Goal: Information Seeking & Learning: Find specific fact

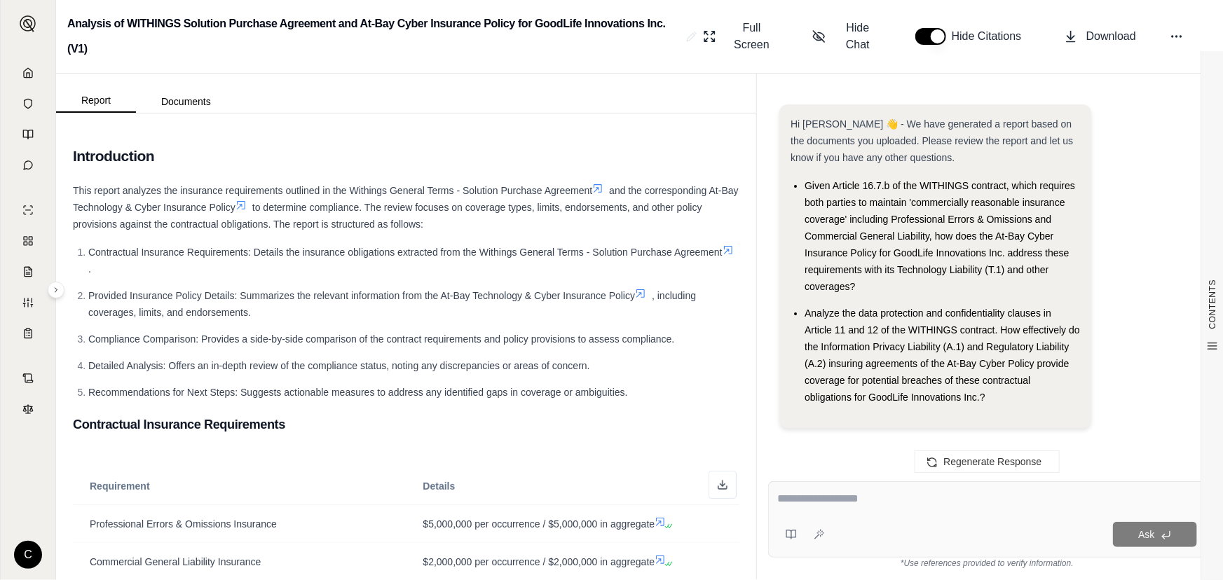
scroll to position [2332, 0]
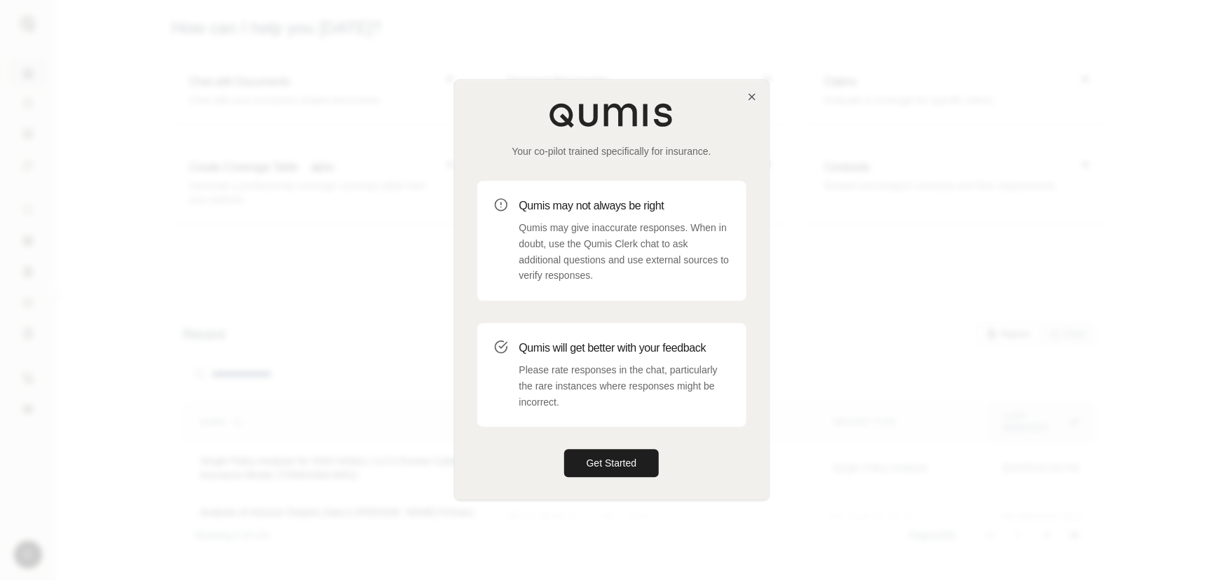
click at [383, 126] on div at bounding box center [611, 290] width 1223 height 580
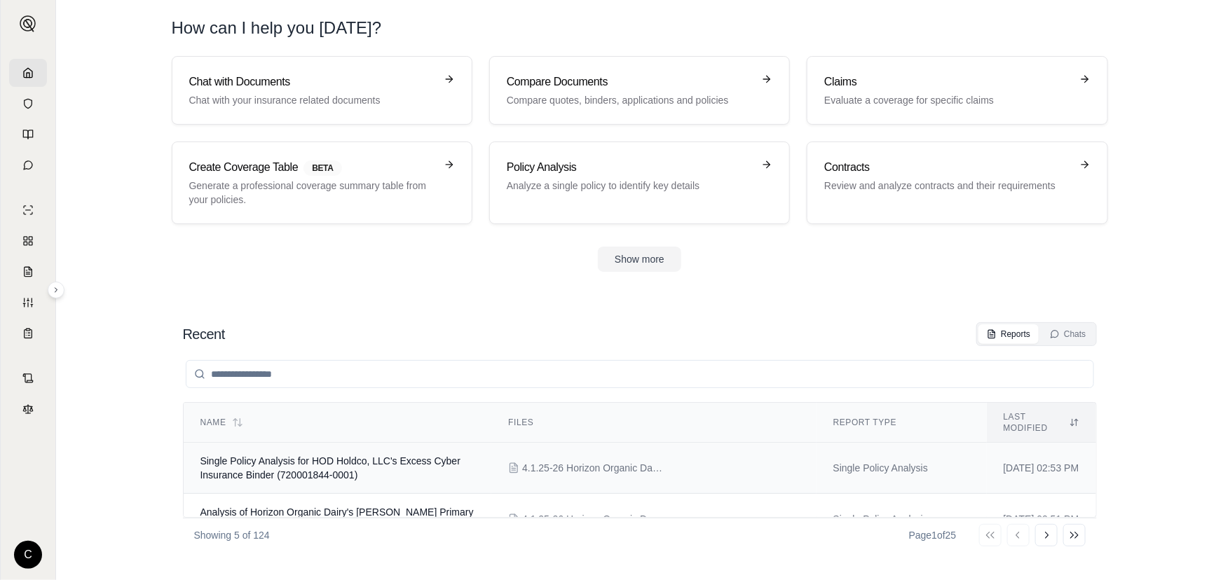
click at [276, 462] on span "Single Policy Analysis for HOD Holdco, LLC's Excess Cyber Insurance Binder (720…" at bounding box center [330, 468] width 260 height 25
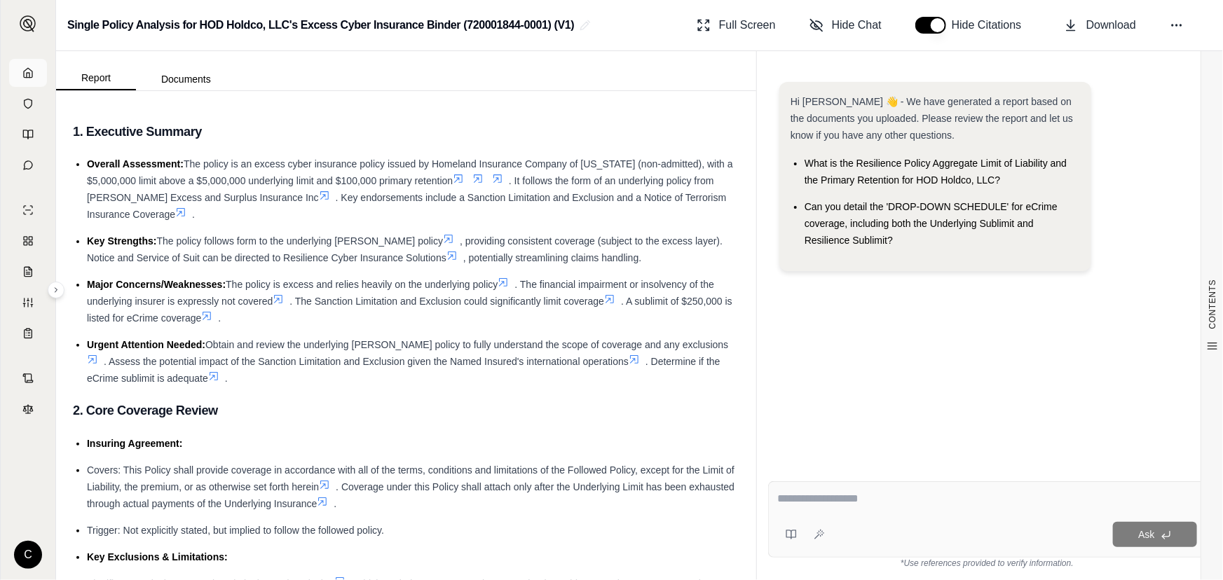
click at [29, 78] on icon at bounding box center [27, 72] width 11 height 11
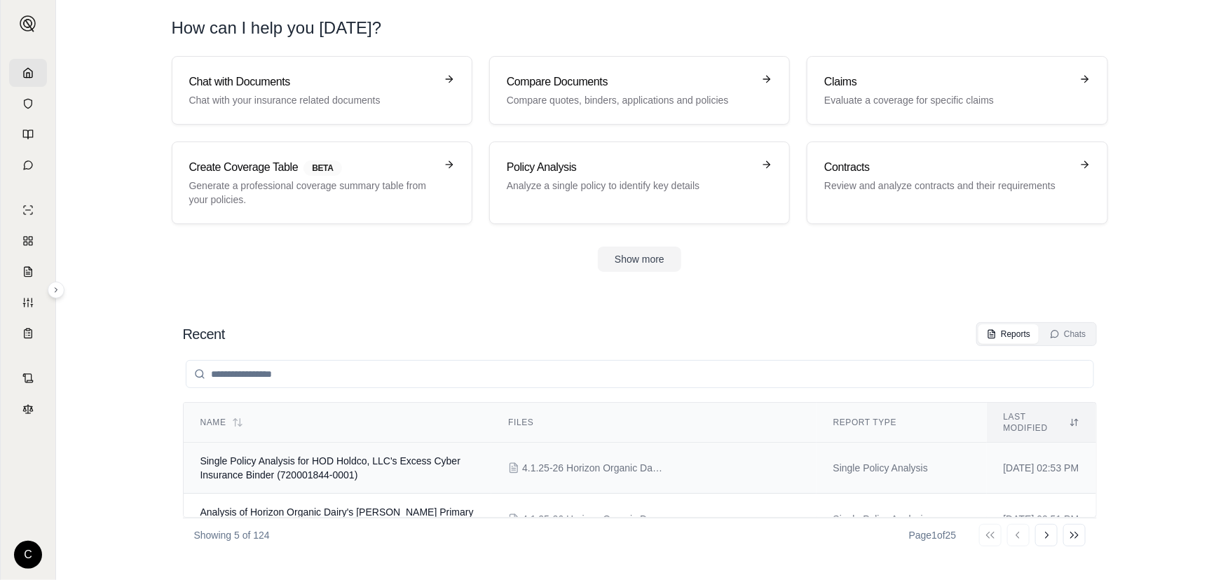
scroll to position [170, 0]
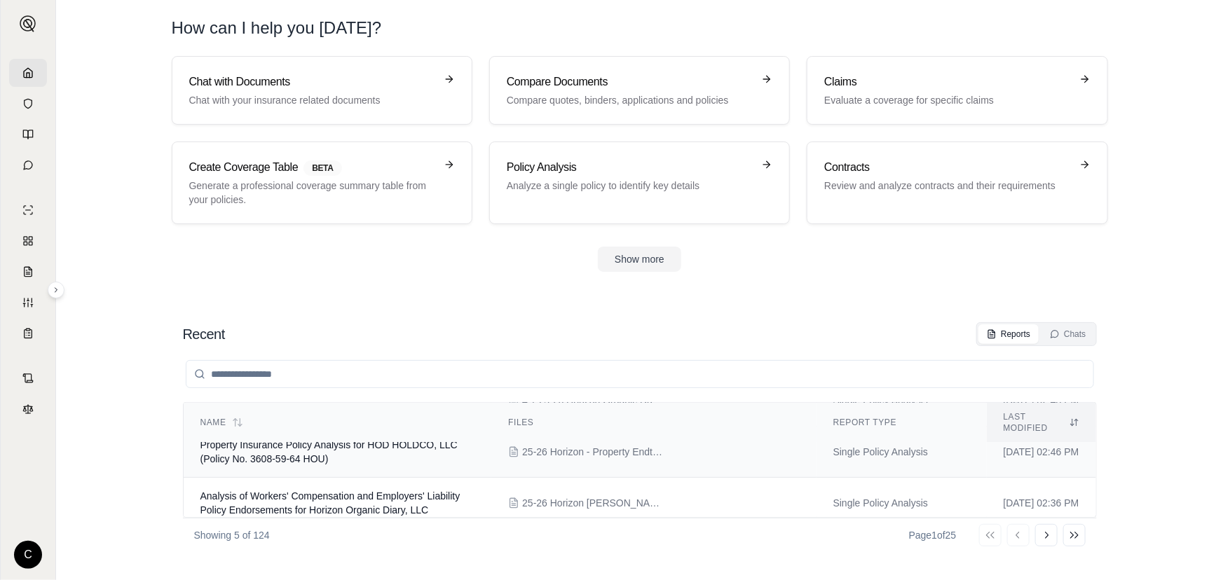
click at [336, 445] on span "Property Insurance Policy Analysis for HOD HOLDCO, LLC (Policy No. 3608-59-64 H…" at bounding box center [328, 452] width 257 height 25
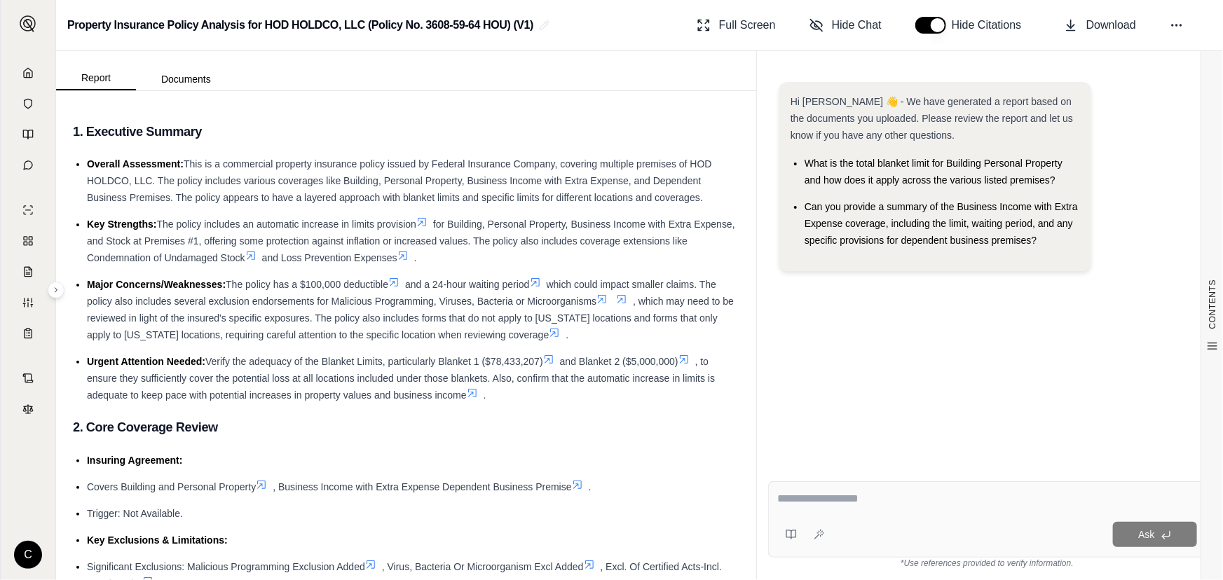
click at [858, 491] on textarea at bounding box center [987, 499] width 420 height 17
click at [896, 503] on textarea at bounding box center [987, 499] width 420 height 17
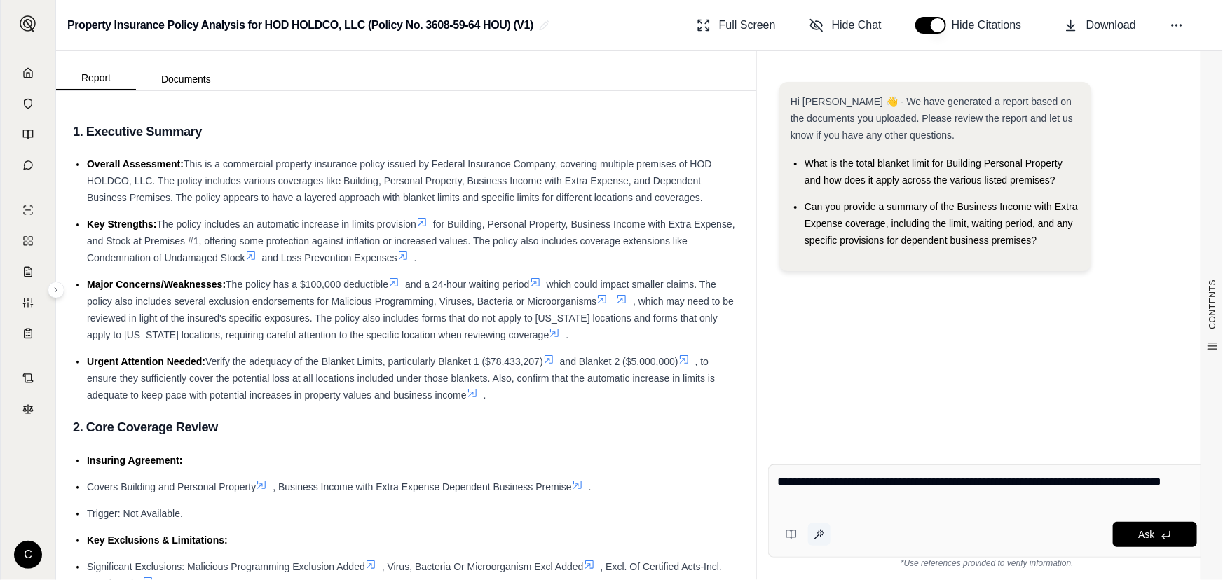
type textarea "**********"
click at [820, 535] on icon at bounding box center [819, 534] width 11 height 11
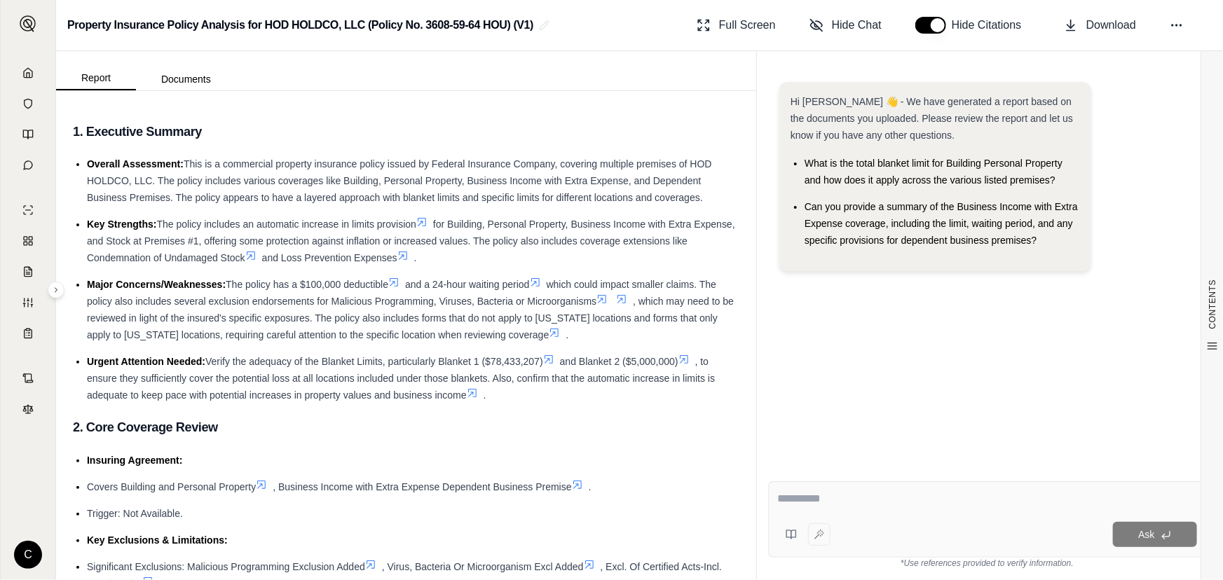
type textarea "**********"
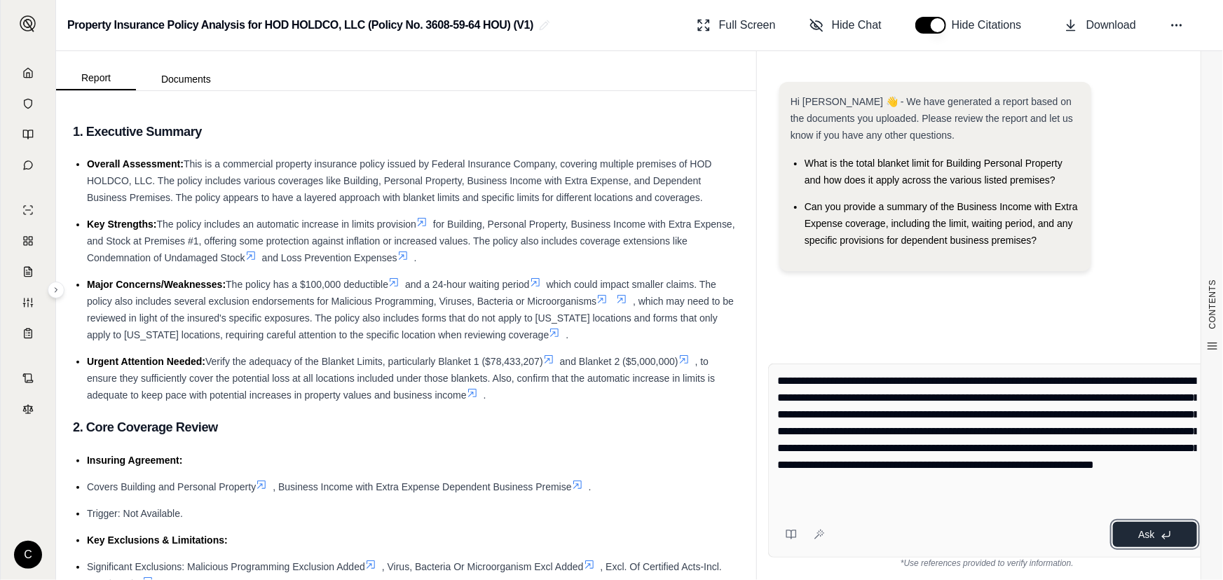
click at [1146, 544] on button "Ask" at bounding box center [1155, 534] width 84 height 25
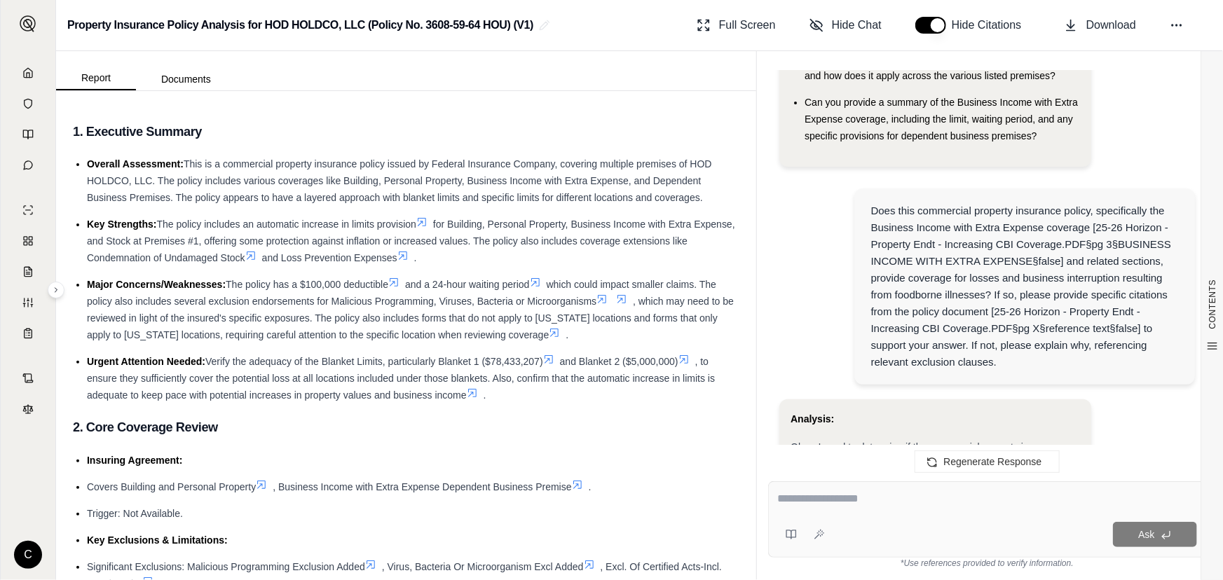
scroll to position [79, 0]
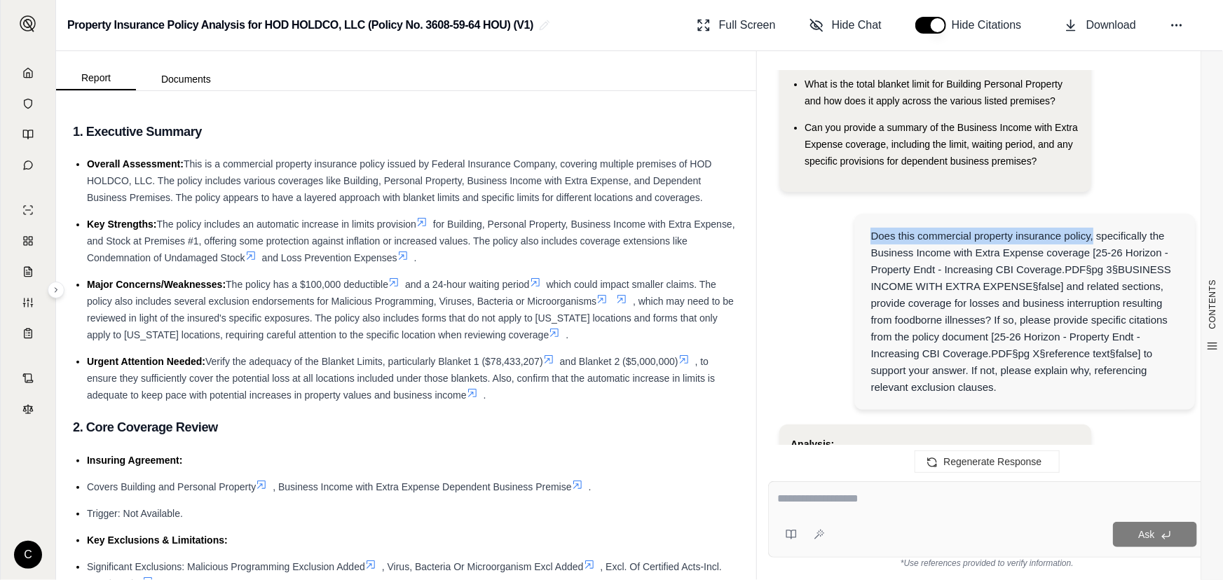
drag, startPoint x: 873, startPoint y: 233, endPoint x: 1094, endPoint y: 243, distance: 220.3
click at [1094, 243] on div "Does this commercial property insurance policy, specifically the Business Incom…" at bounding box center [1025, 312] width 308 height 168
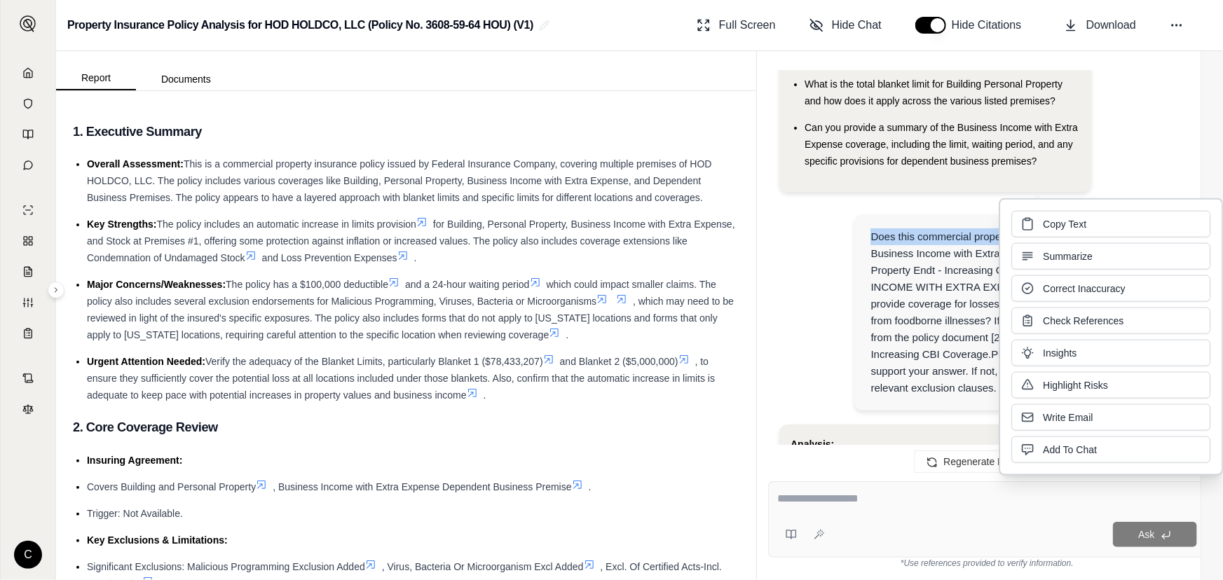
click at [848, 231] on div "Does this commercial property insurance policy, specifically the Business Incom…" at bounding box center [988, 314] width 416 height 222
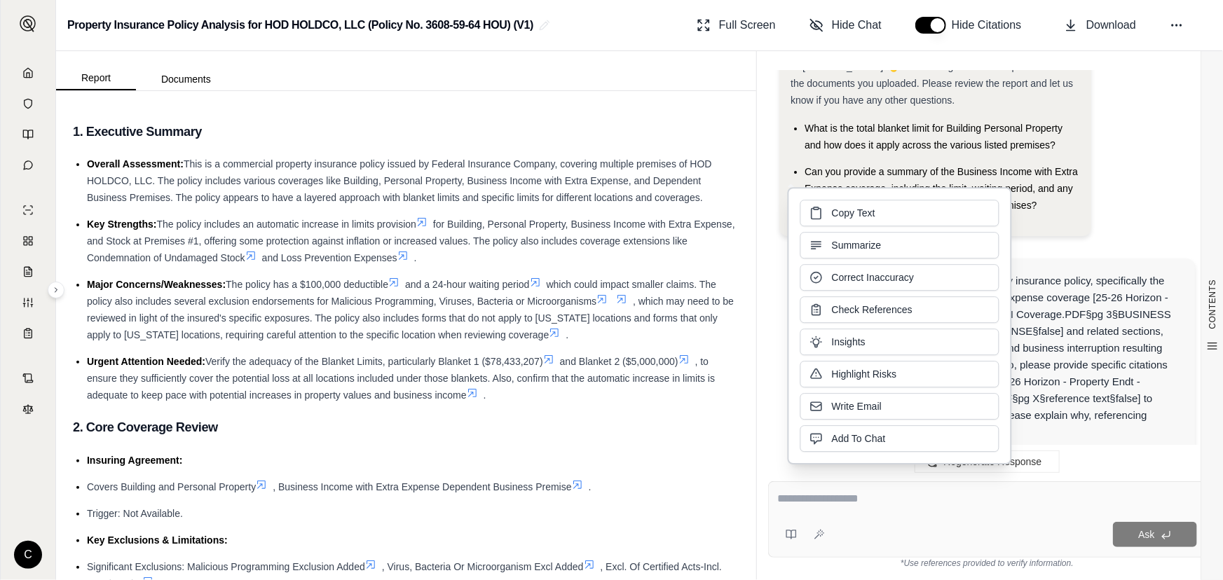
scroll to position [0, 0]
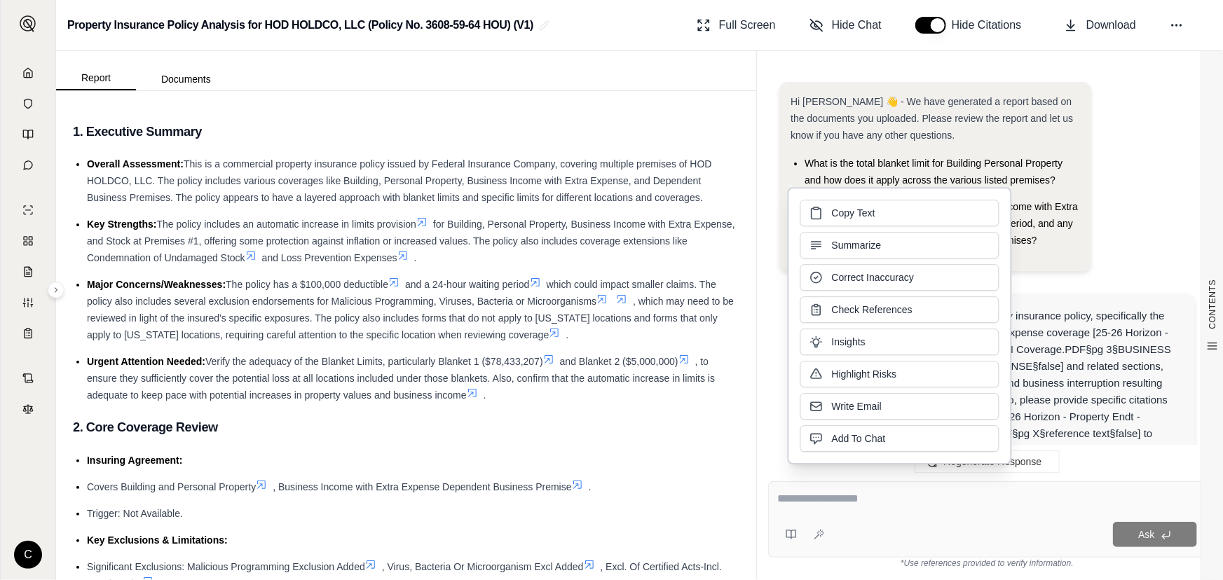
click at [1065, 180] on li "What is the total blanket limit for Building Personal Property and how does it …" at bounding box center [943, 172] width 276 height 34
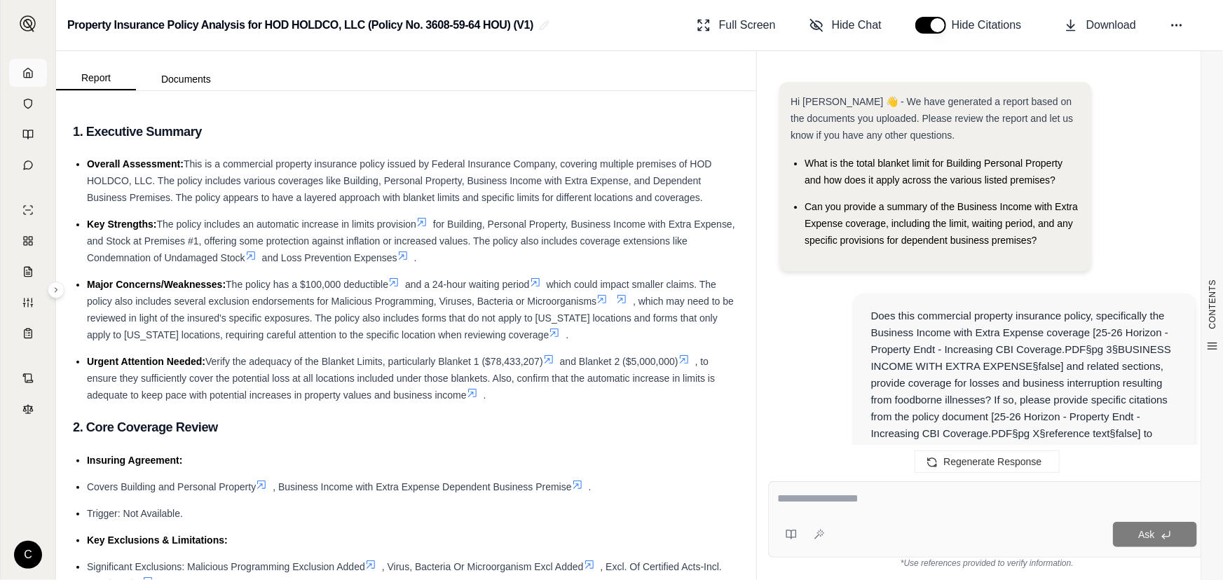
click at [29, 71] on icon at bounding box center [27, 72] width 11 height 11
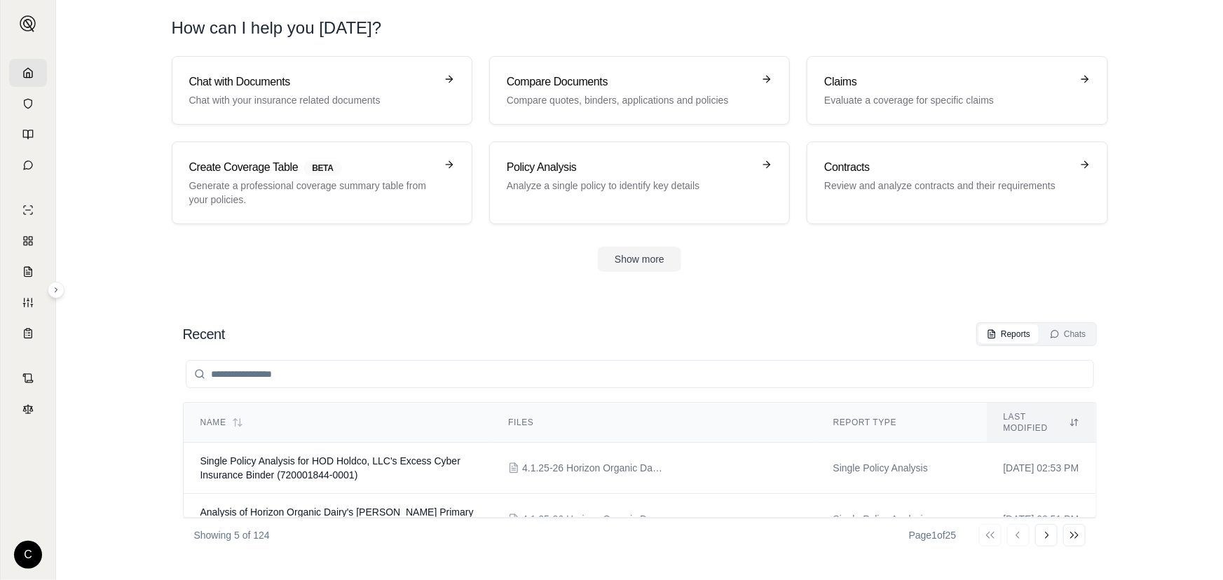
click at [304, 373] on input "search" at bounding box center [640, 374] width 909 height 28
type input "****"
click at [414, 456] on span "Single Policy Analysis Report for Horizon Organic Dairy's Product Reca ll and C…" at bounding box center [323, 468] width 247 height 25
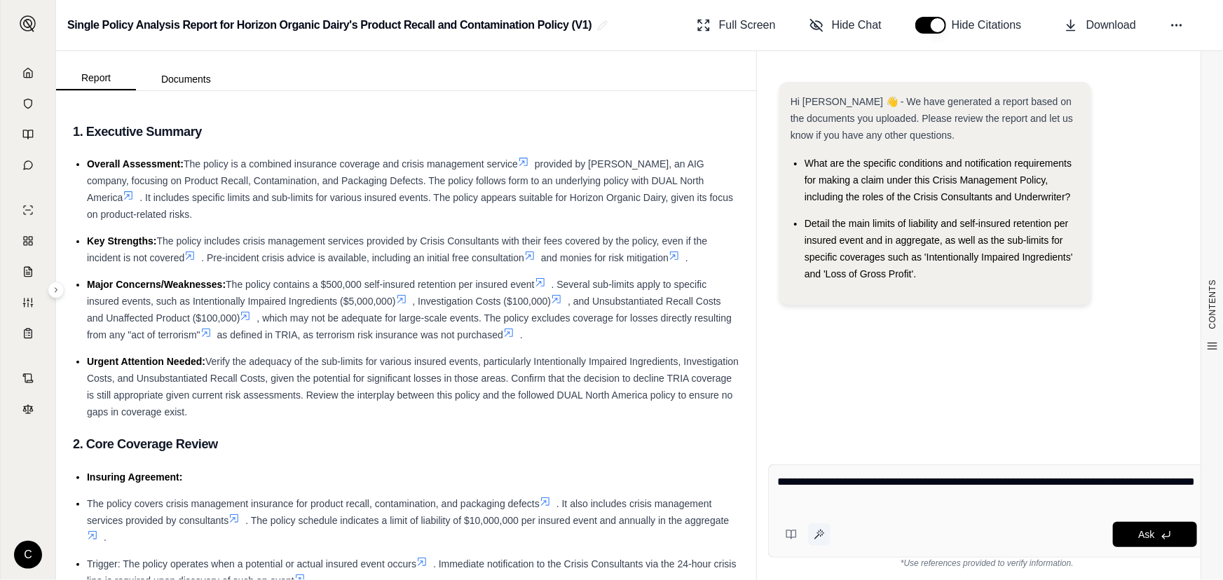
type textarea "**********"
click at [819, 538] on icon at bounding box center [819, 534] width 11 height 11
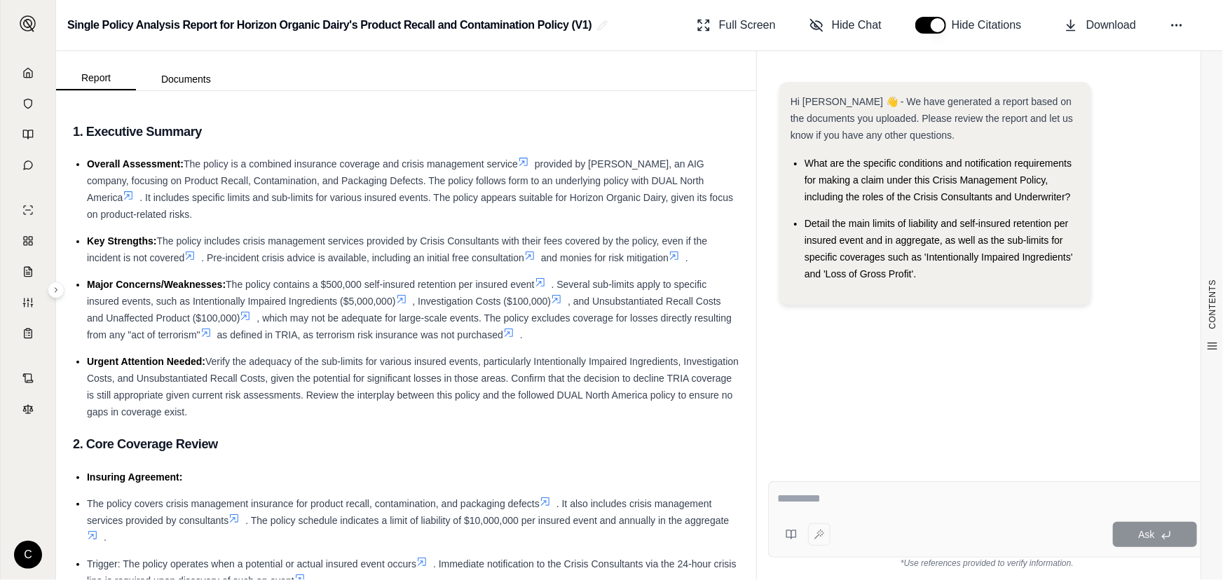
type textarea "**********"
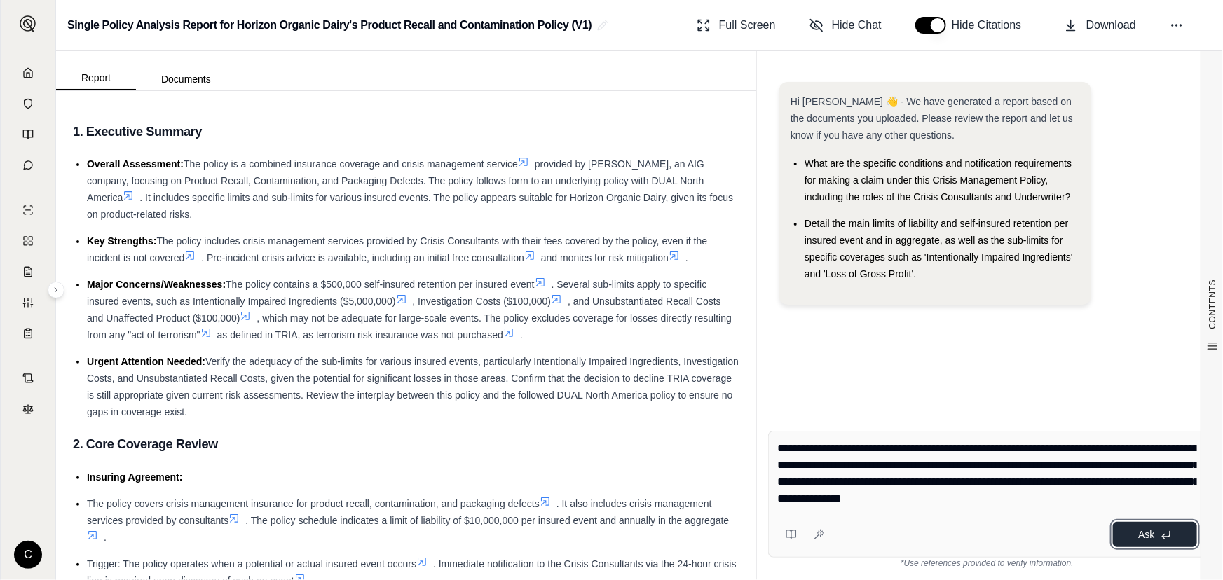
click at [1150, 533] on span "Ask" at bounding box center [1146, 534] width 16 height 11
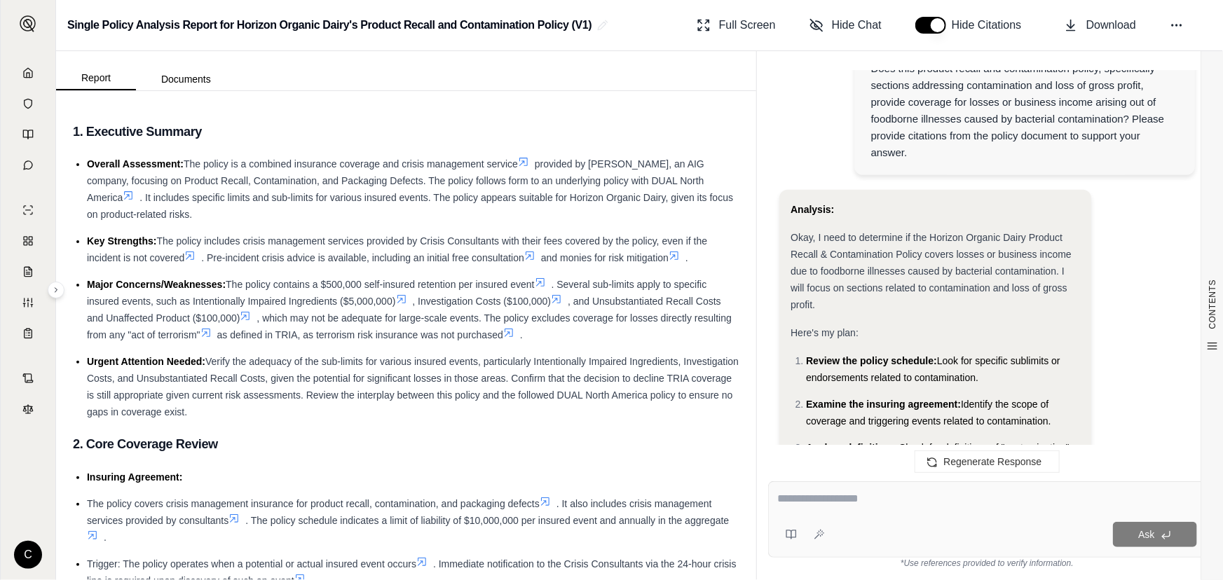
scroll to position [235, 0]
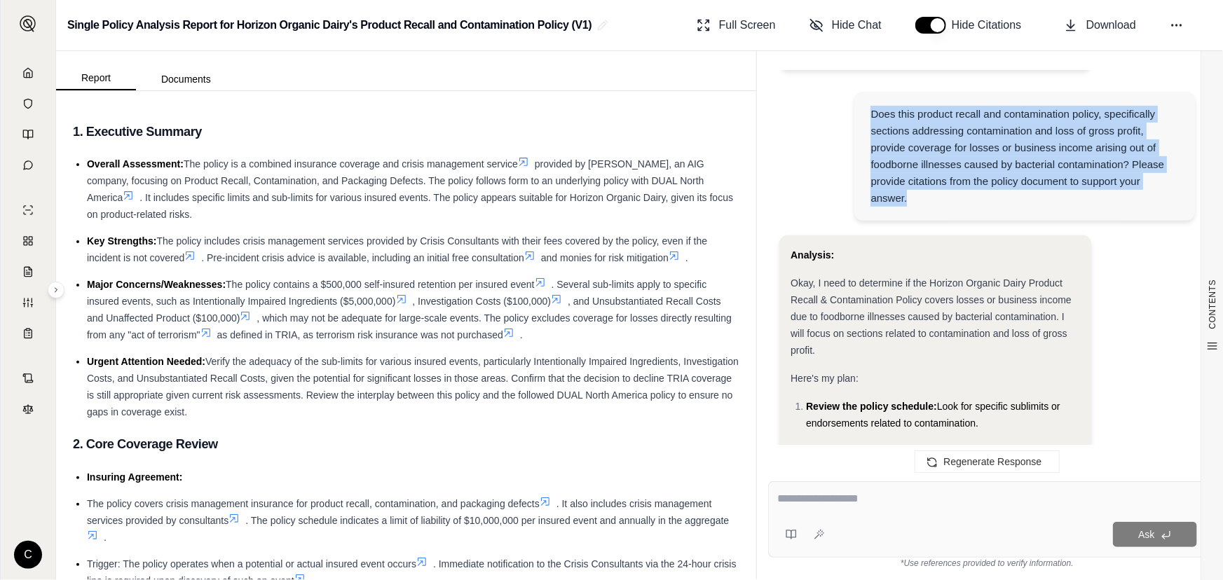
drag, startPoint x: 873, startPoint y: 112, endPoint x: 981, endPoint y: 203, distance: 141.3
click at [981, 203] on div "Does this product recall and contamination policy, specifically sections addres…" at bounding box center [1025, 156] width 308 height 101
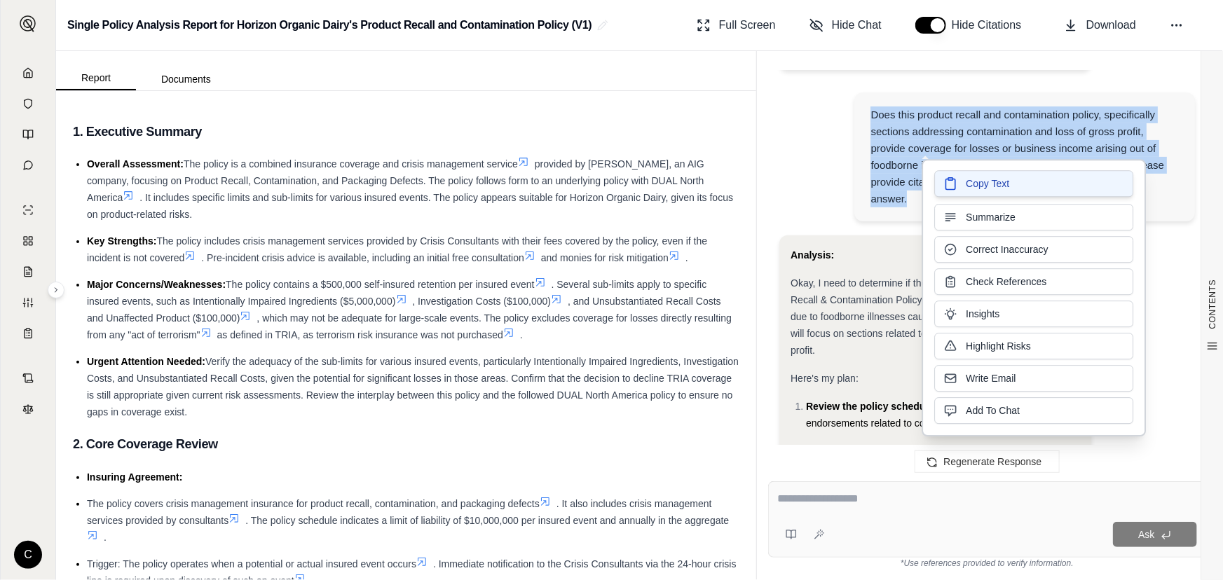
copy div "Does this product recall and contamination policy, specifically sections addres…"
click at [1002, 188] on span "Copy Text" at bounding box center [987, 184] width 43 height 14
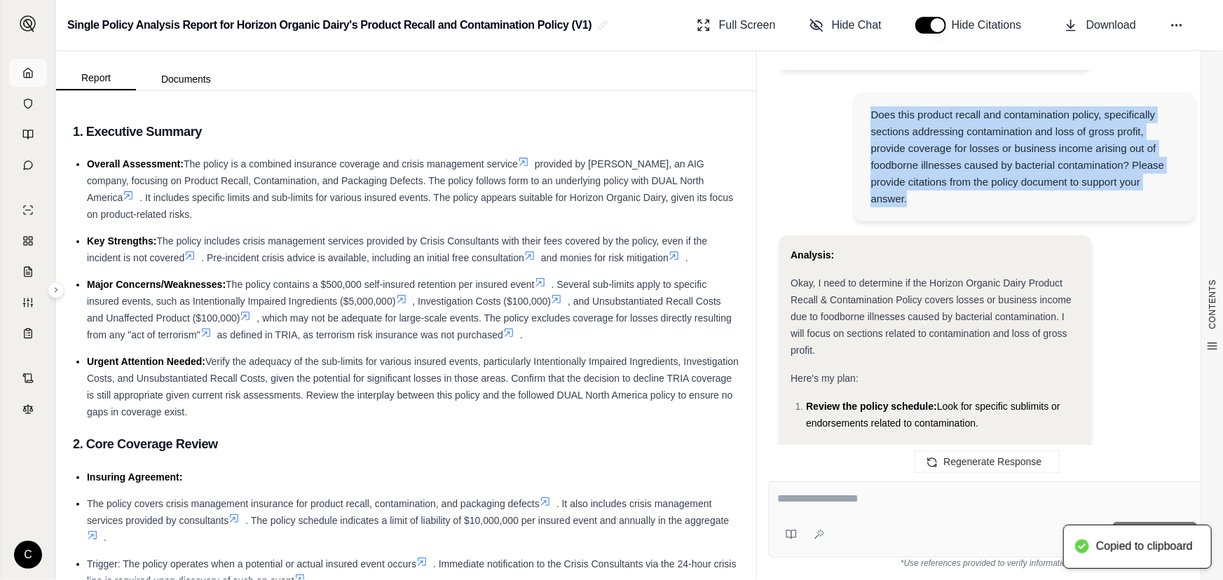
click at [32, 79] on link at bounding box center [28, 73] width 38 height 28
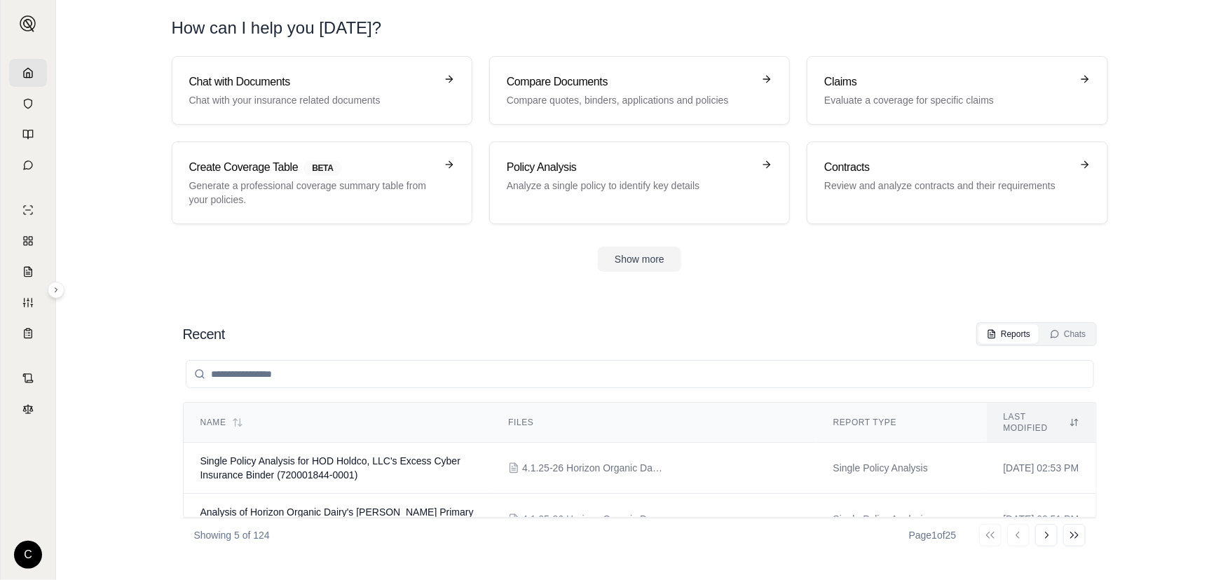
click at [402, 369] on input "search" at bounding box center [640, 374] width 909 height 28
type input "***"
click at [312, 507] on span "Analysis of HOD HoldCo LLC's DUAL Contaminated Products Insurance Policy CMR 00…" at bounding box center [334, 519] width 268 height 25
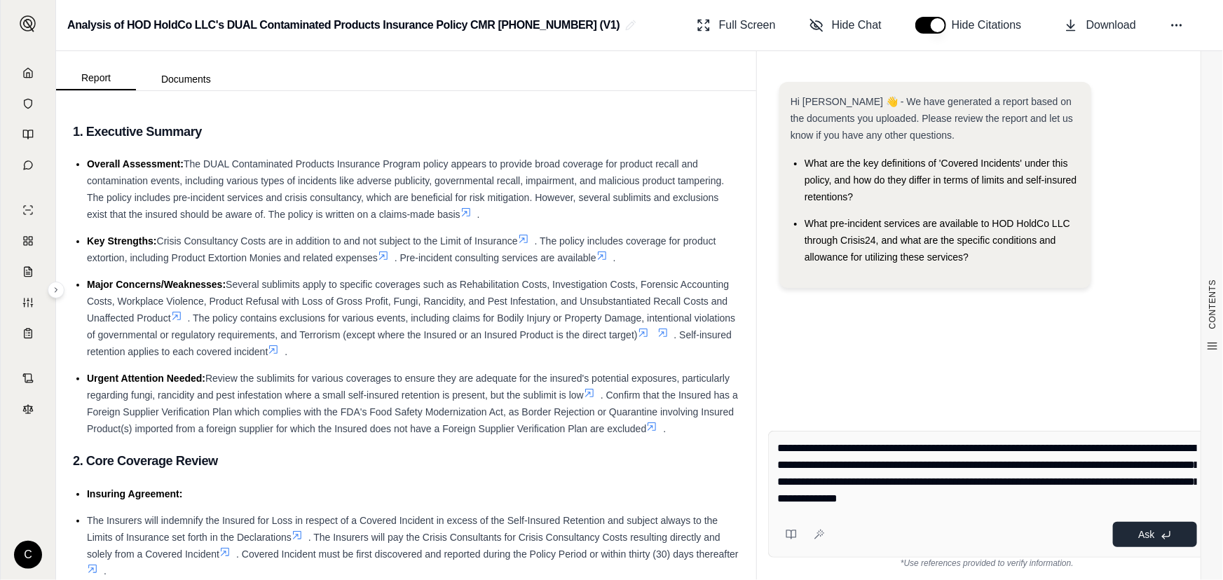
type textarea "**********"
click at [1157, 531] on button "Ask" at bounding box center [1155, 534] width 84 height 25
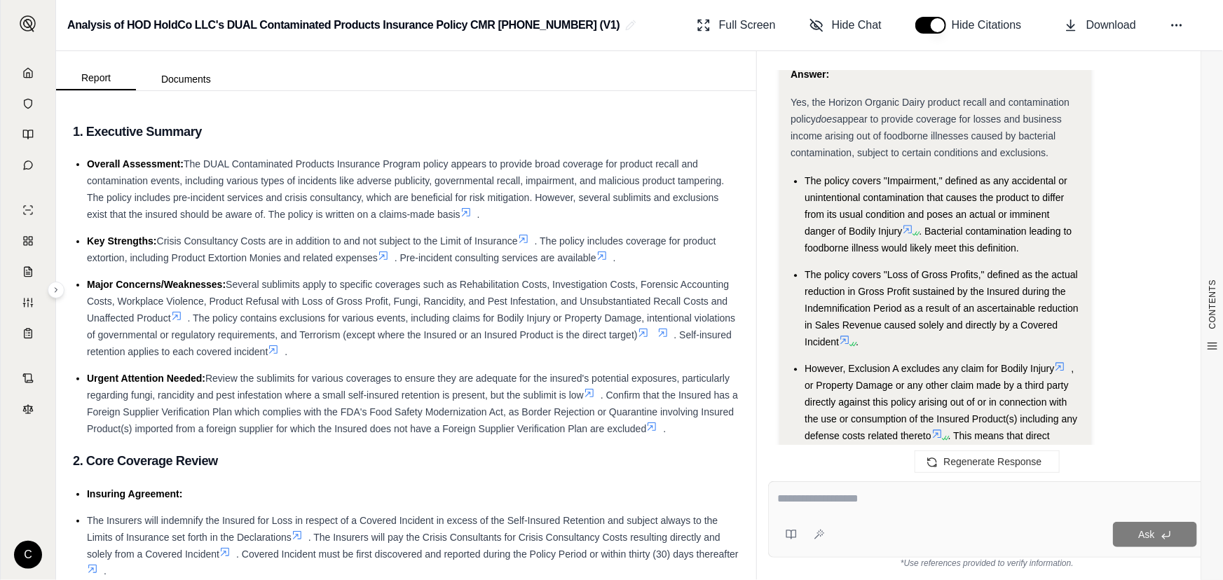
scroll to position [1828, 0]
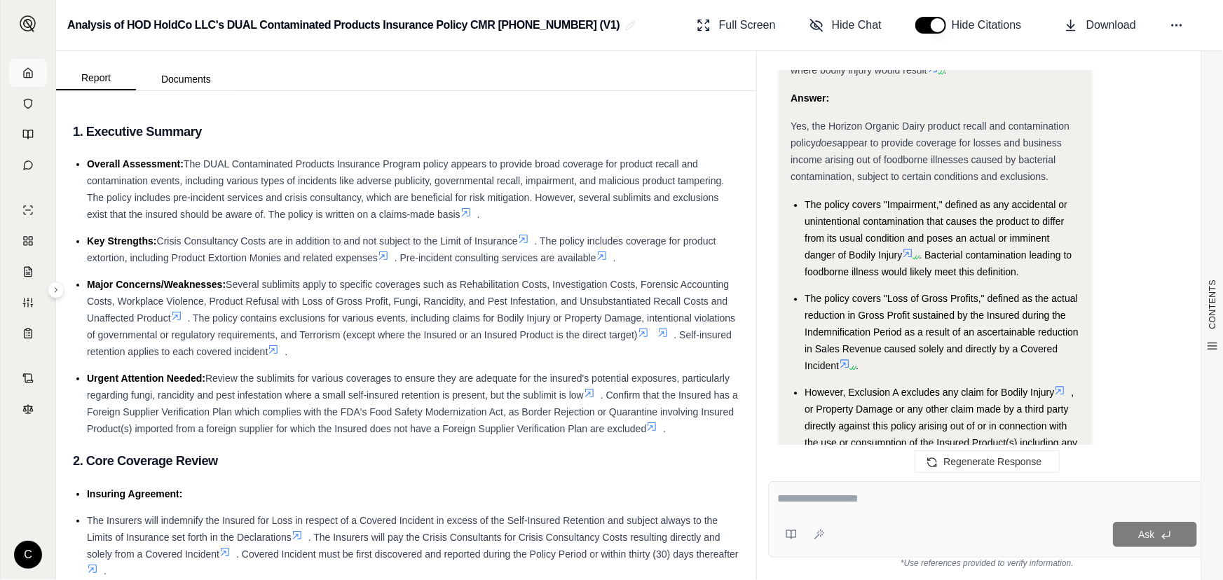
click at [28, 70] on icon at bounding box center [27, 72] width 11 height 11
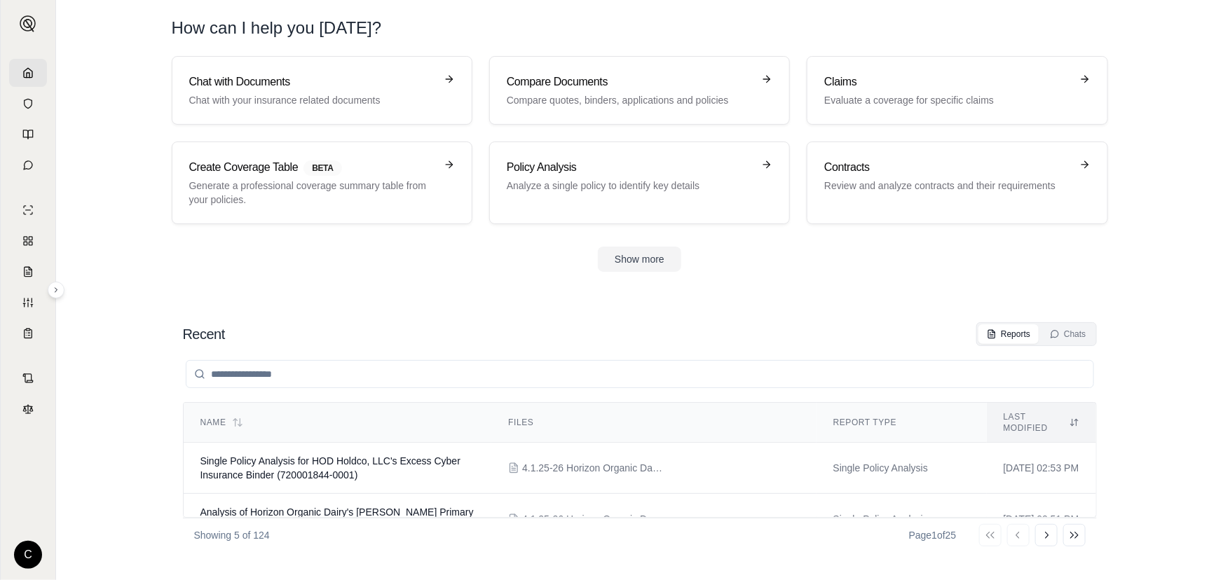
click at [337, 374] on input "search" at bounding box center [640, 374] width 909 height 28
type input "*"
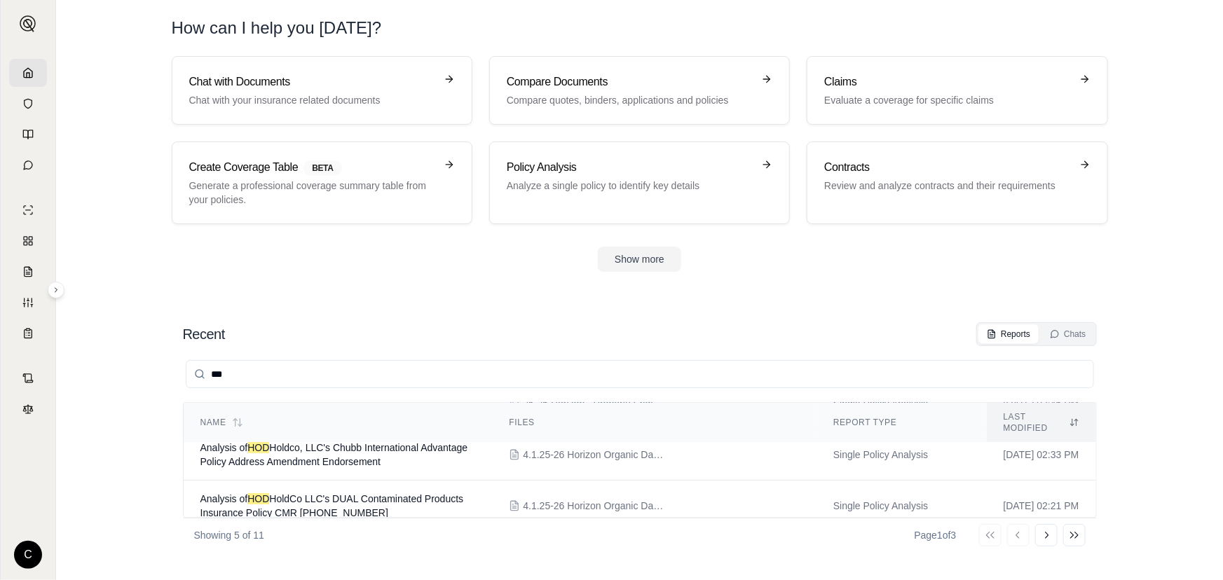
scroll to position [168, 0]
type input "***"
click at [1050, 532] on icon at bounding box center [1046, 535] width 11 height 11
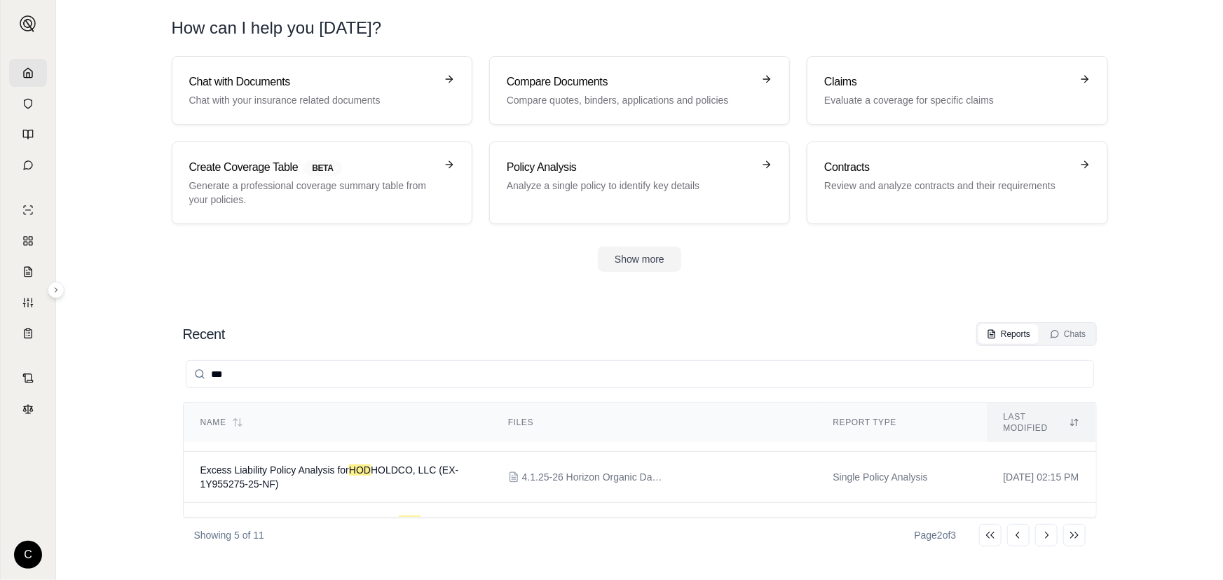
scroll to position [0, 0]
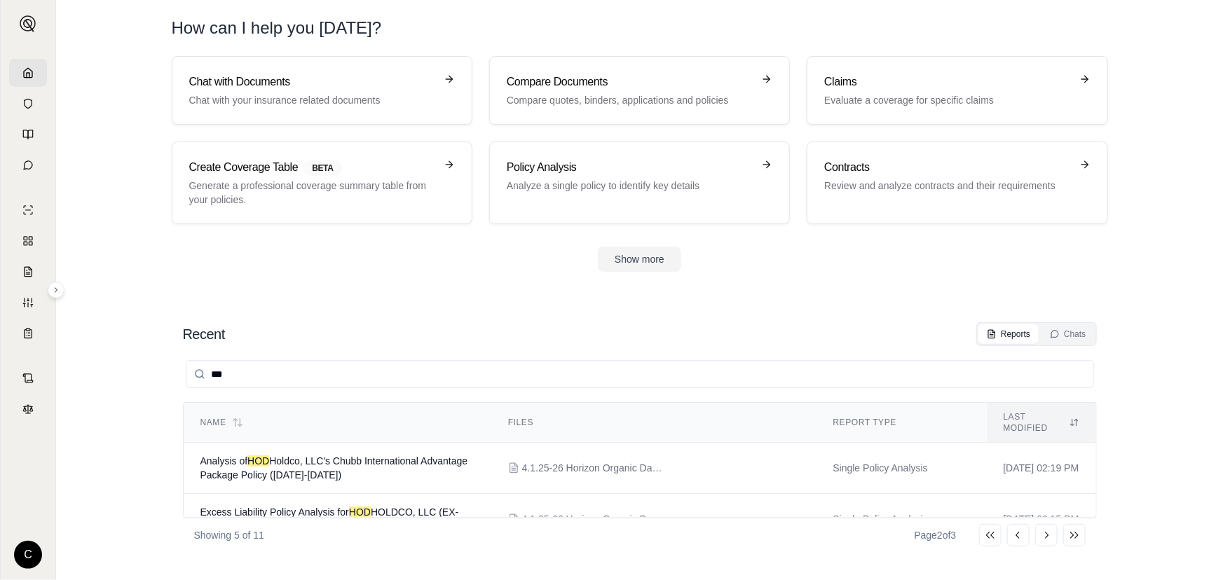
click at [1093, 437] on div "Recent Reports Chats *** Name Files Report Type Last modified Analysis of HOD H…" at bounding box center [640, 437] width 937 height 252
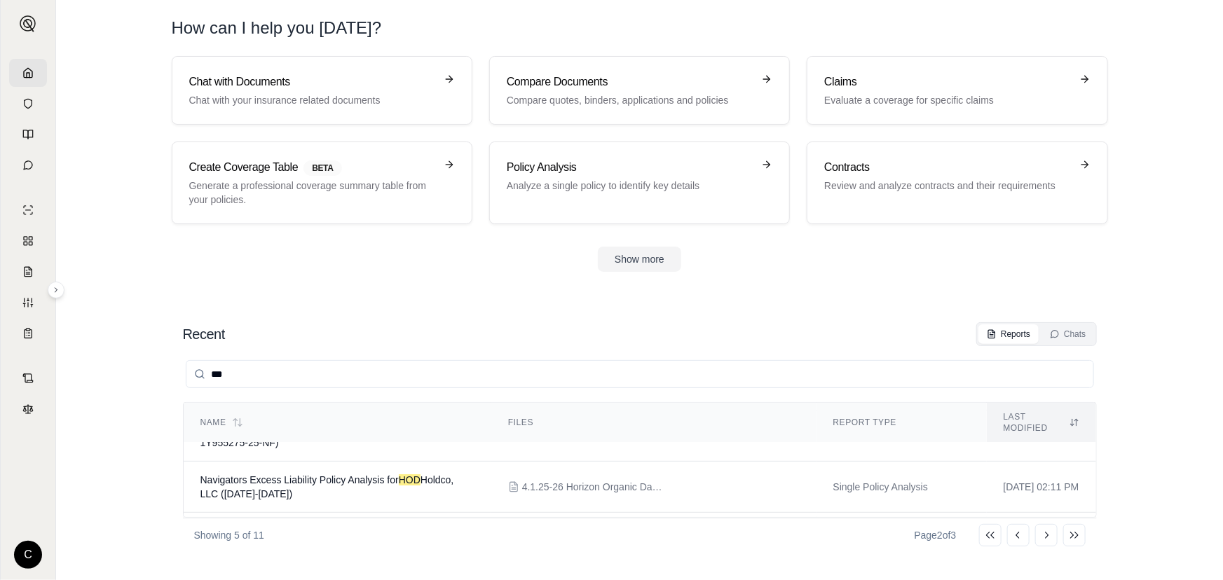
scroll to position [87, 0]
click at [328, 522] on span "Analysis of HOD HOLDCO, LLC General Liability and Employee Benefits E&O Policy …" at bounding box center [336, 534] width 273 height 25
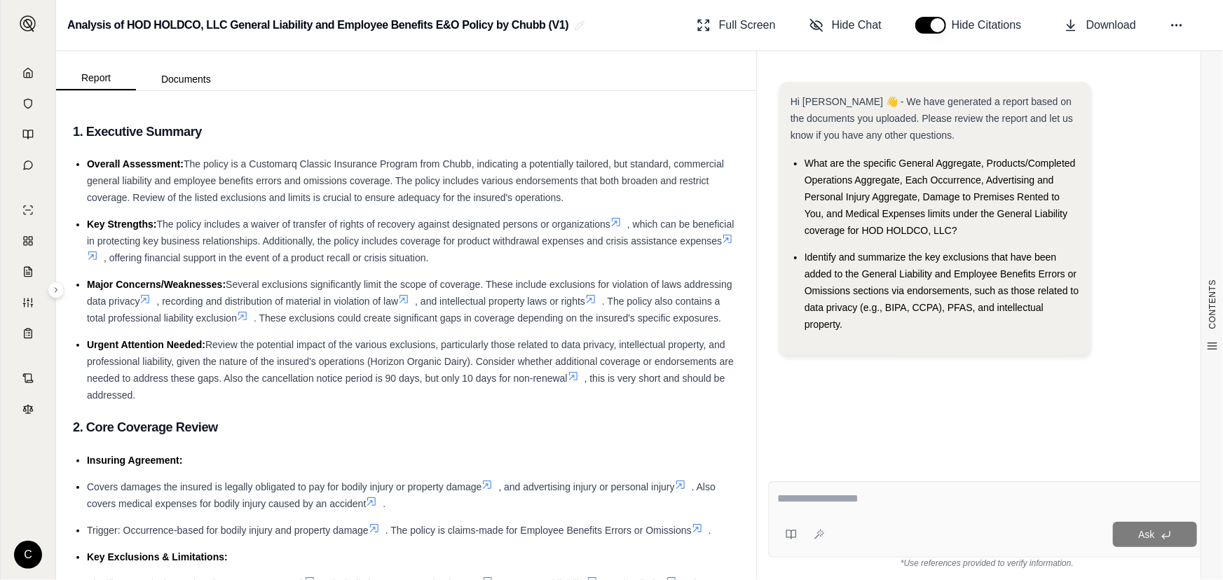
click at [905, 502] on textarea at bounding box center [987, 499] width 420 height 17
type textarea "*"
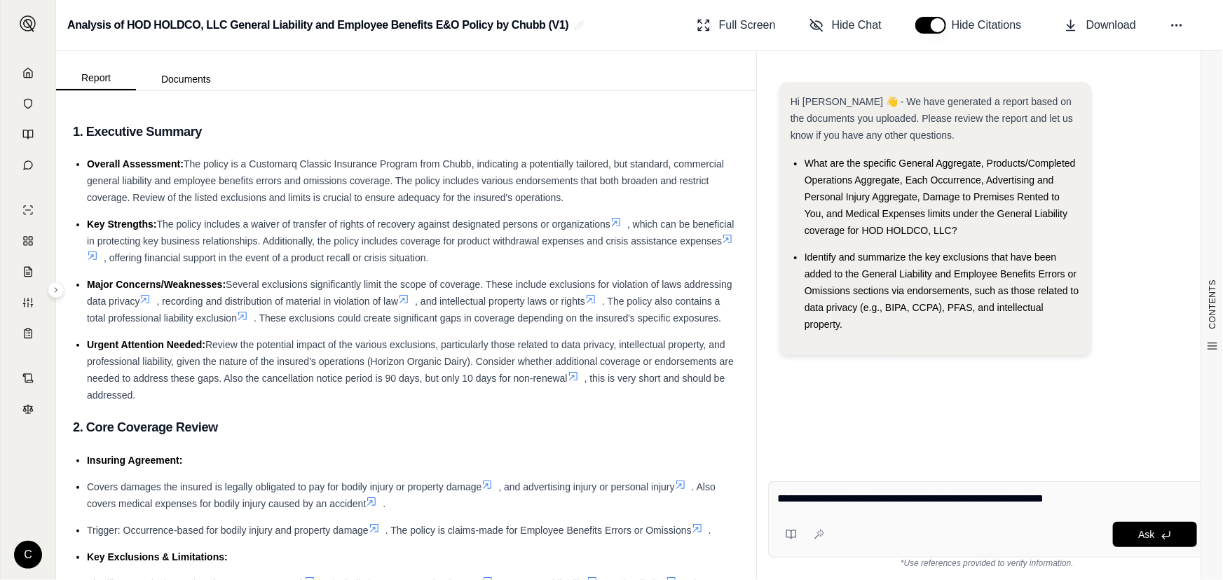
type textarea "**********"
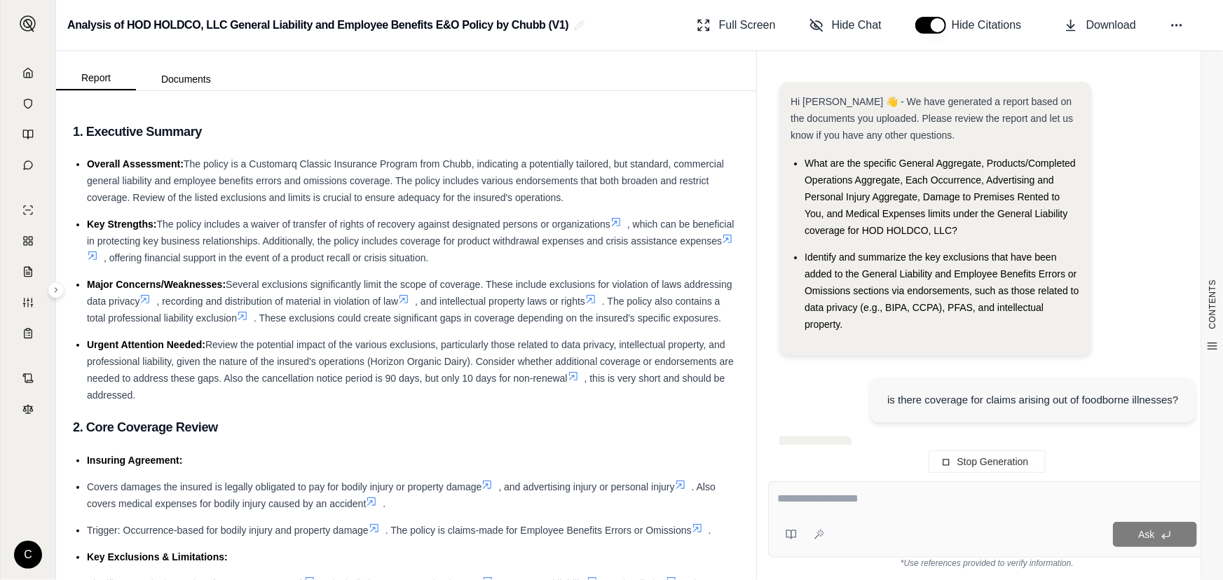
scroll to position [69, 0]
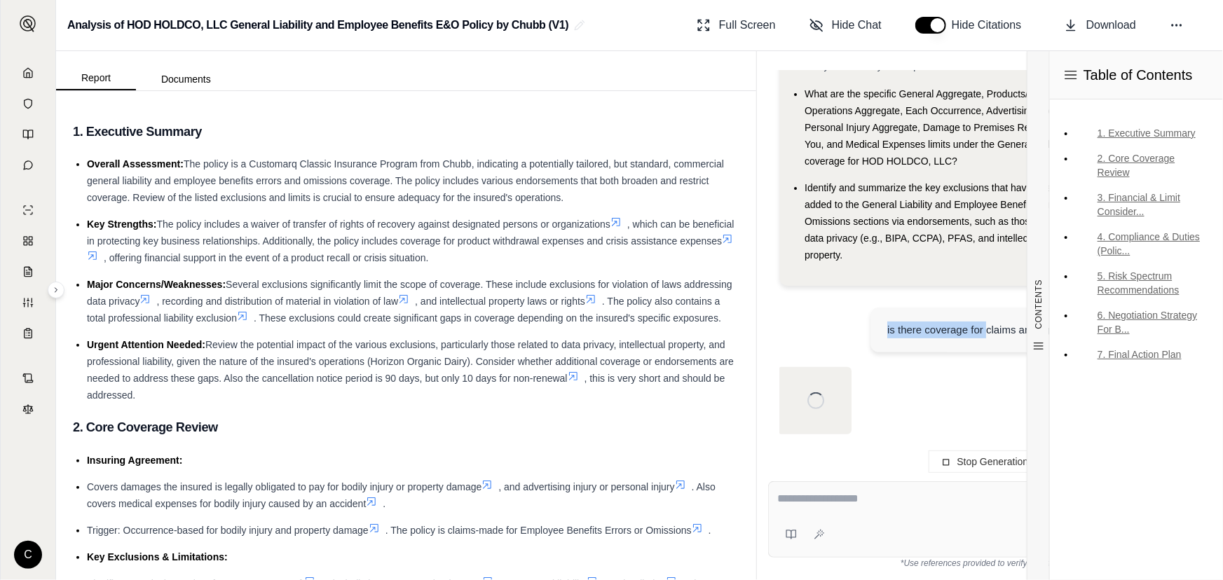
drag, startPoint x: 889, startPoint y: 329, endPoint x: 987, endPoint y: 322, distance: 98.4
click at [987, 322] on div "is there coverage for claims arising out of foodborne illnesses?" at bounding box center [1033, 330] width 291 height 17
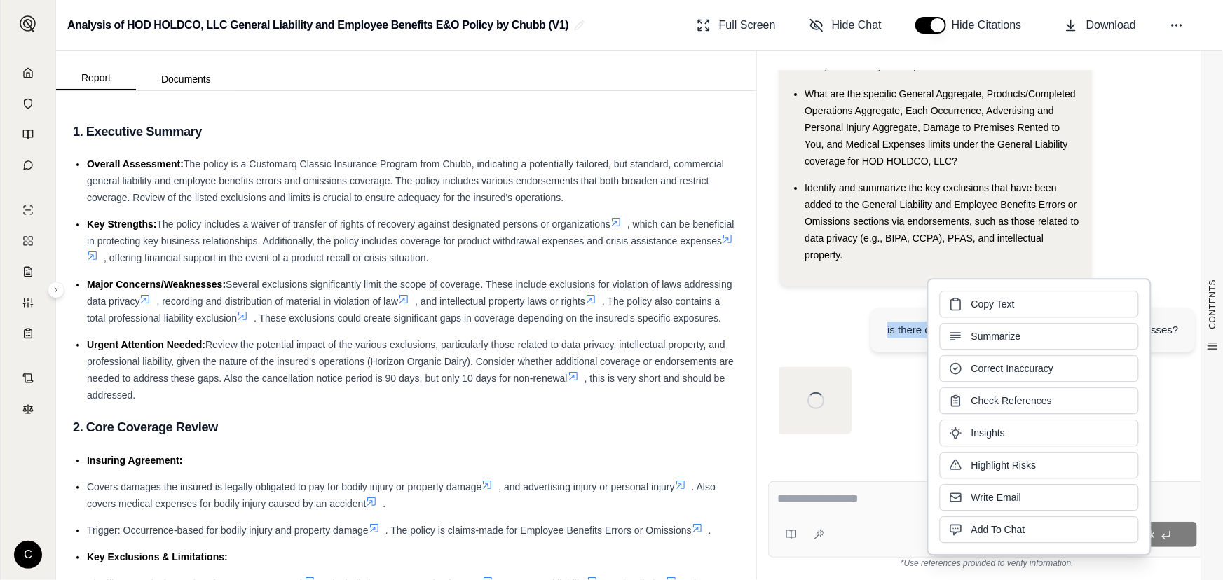
drag, startPoint x: 953, startPoint y: 318, endPoint x: 897, endPoint y: 317, distance: 56.1
click at [953, 318] on div "Copy Text Summarize Correct Inaccuracy Check References Insights Highlight Risk…" at bounding box center [1039, 417] width 199 height 252
click at [855, 315] on div "is there coverage for claims arising out of foodborne illnesses?" at bounding box center [988, 332] width 416 height 70
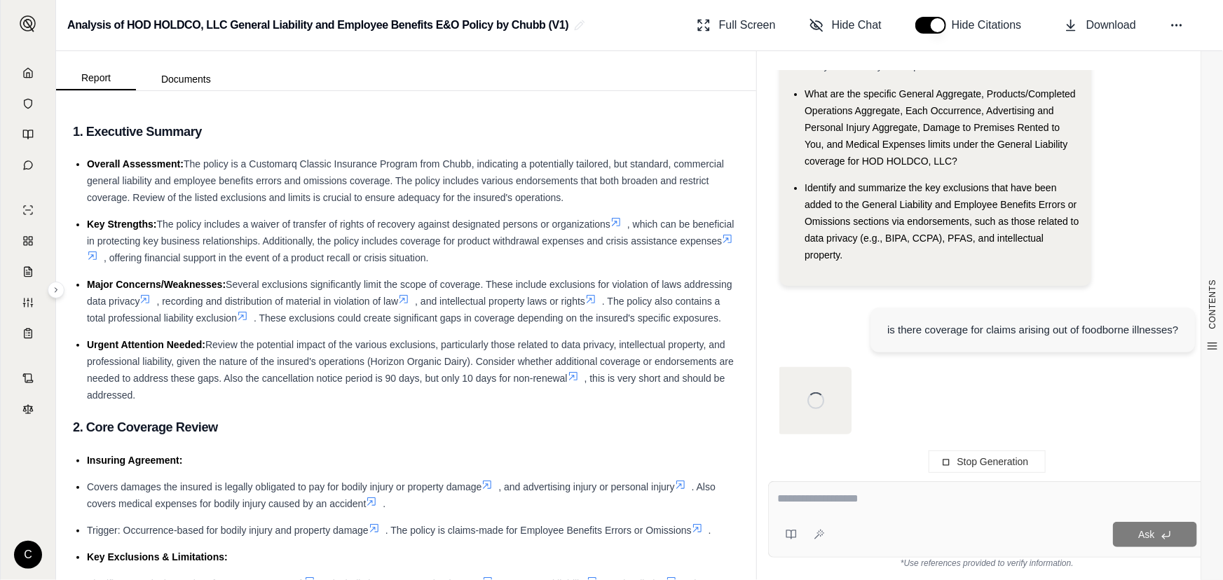
click at [936, 329] on div "is there coverage for claims arising out of foodborne illnesses?" at bounding box center [1033, 330] width 291 height 17
drag, startPoint x: 889, startPoint y: 329, endPoint x: 1179, endPoint y: 329, distance: 290.2
click at [1179, 329] on div "is there coverage for claims arising out of foodborne illnesses?" at bounding box center [1033, 330] width 325 height 45
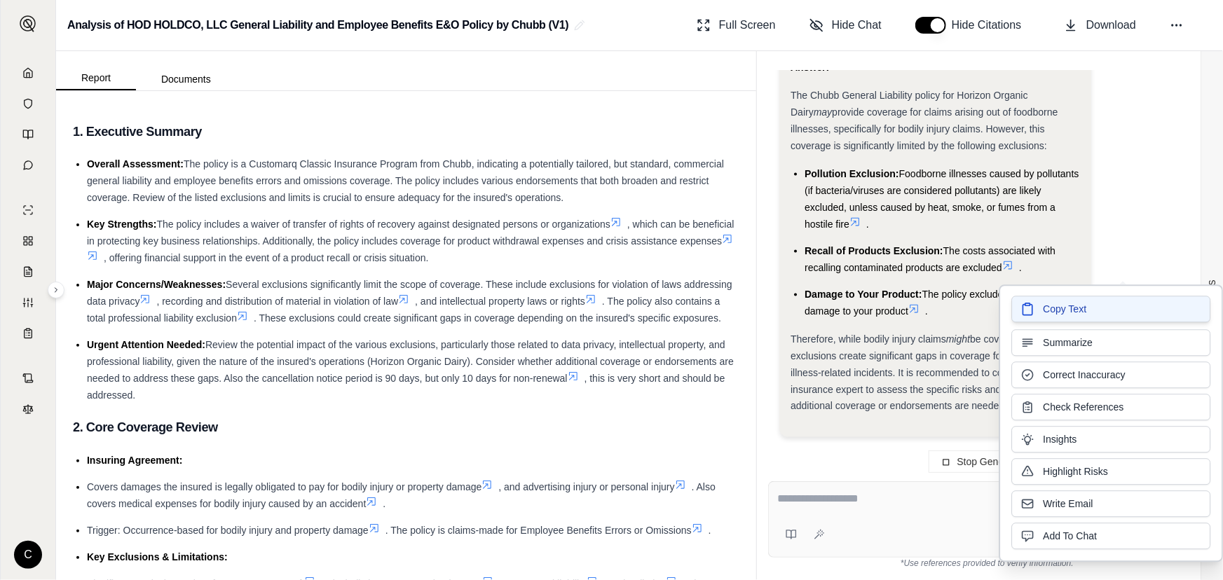
click at [1080, 313] on span "Copy Text" at bounding box center [1064, 309] width 43 height 14
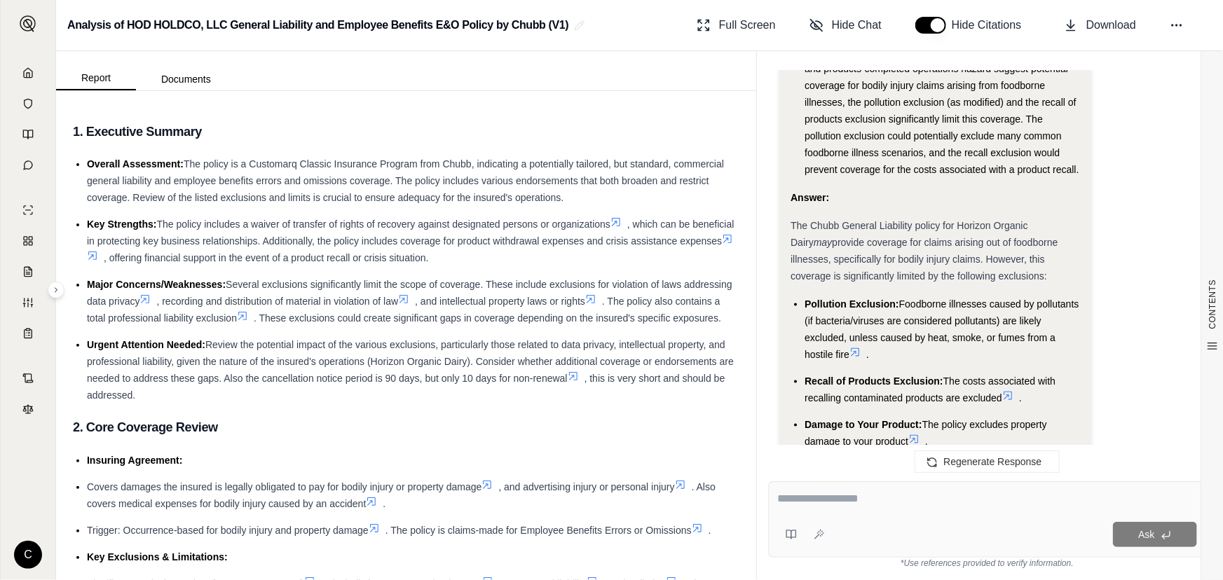
scroll to position [3416, 0]
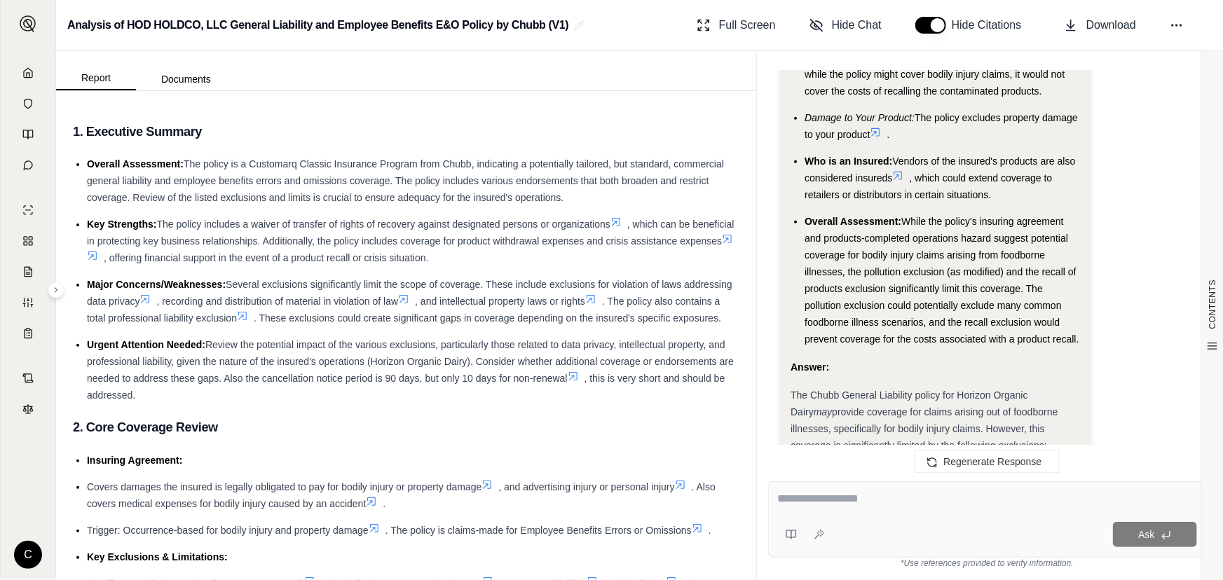
click at [862, 502] on textarea at bounding box center [987, 499] width 420 height 17
type textarea "**********"
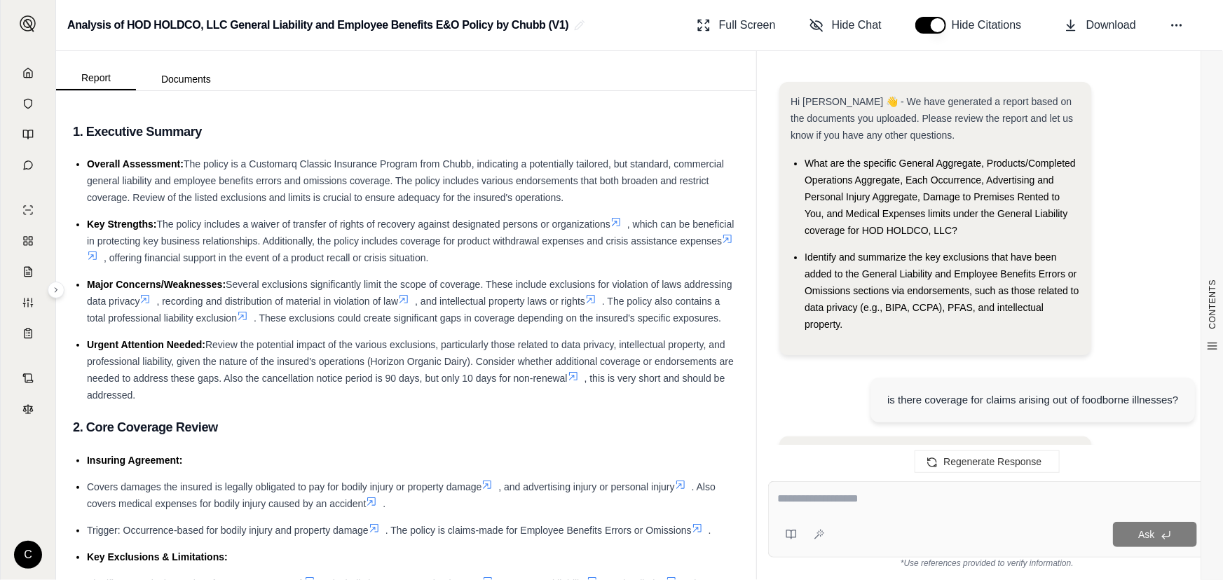
scroll to position [4847, 0]
